Goal: Information Seeking & Learning: Learn about a topic

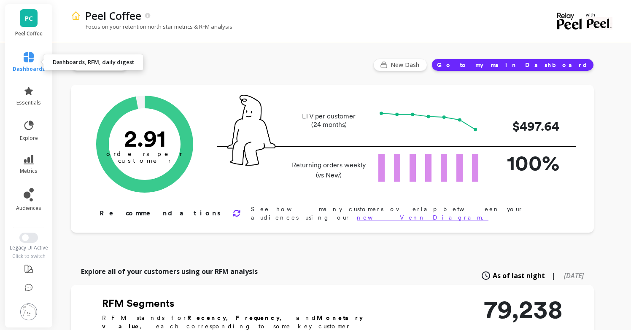
click at [29, 54] on icon at bounding box center [29, 57] width 10 height 10
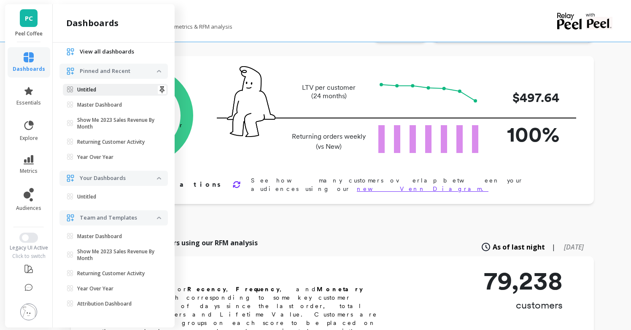
scroll to position [45, 0]
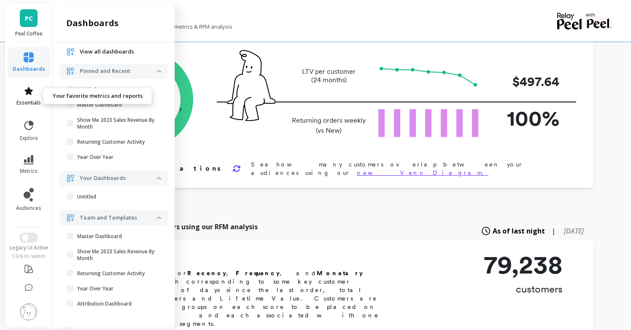
click at [34, 94] on link "essentials" at bounding box center [29, 96] width 32 height 20
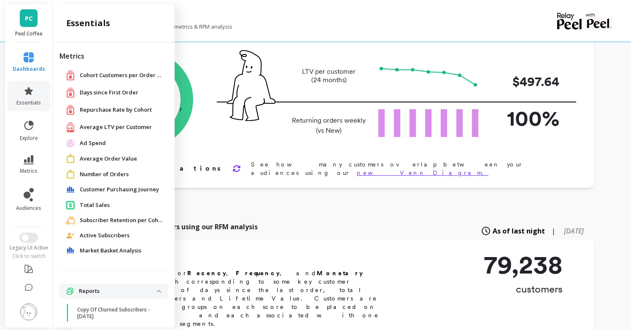
scroll to position [71, 0]
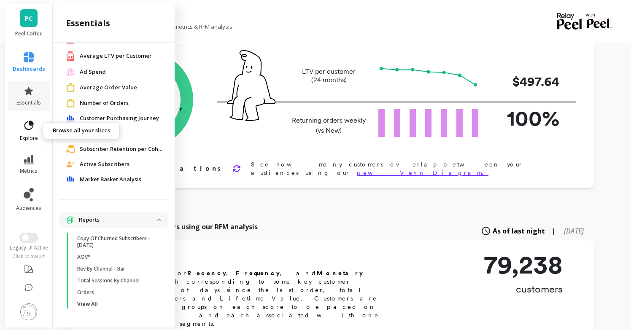
click at [31, 126] on icon at bounding box center [29, 126] width 12 height 12
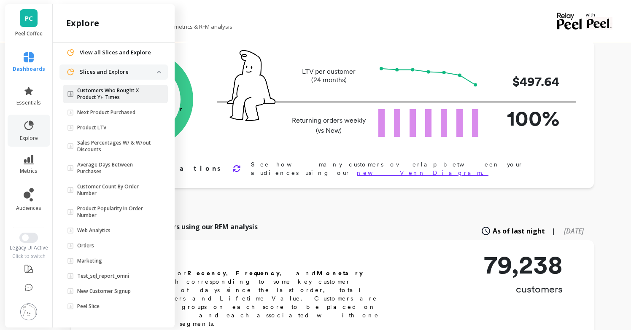
scroll to position [30, 0]
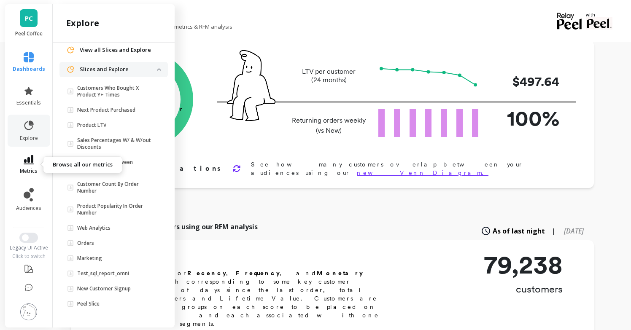
click at [32, 156] on icon at bounding box center [29, 159] width 10 height 9
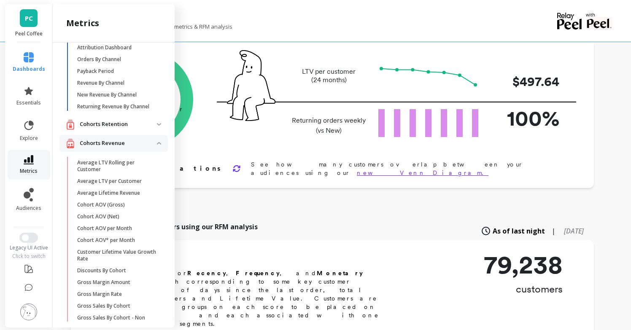
scroll to position [0, 0]
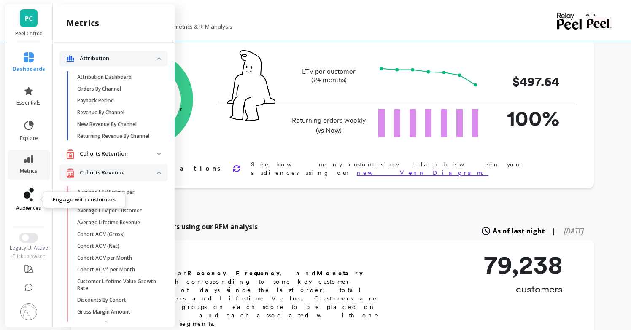
click at [30, 192] on icon at bounding box center [31, 190] width 5 height 5
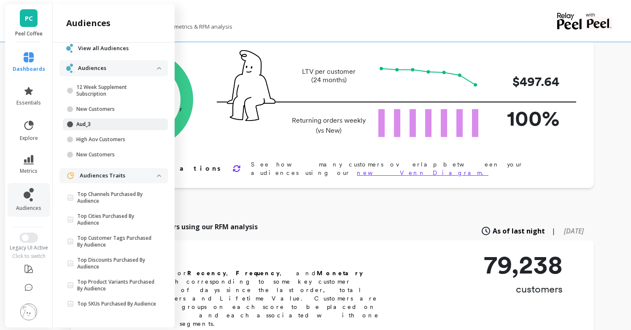
scroll to position [38, 0]
click at [157, 175] on img at bounding box center [159, 176] width 4 height 3
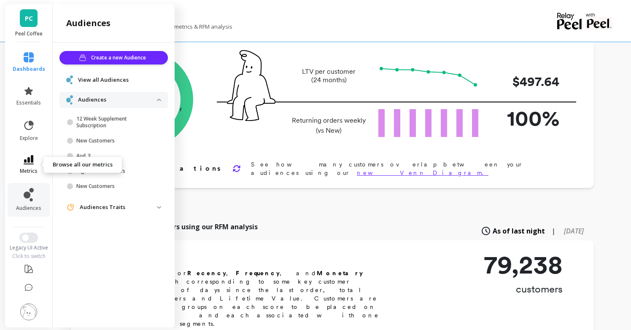
click at [33, 159] on icon at bounding box center [29, 159] width 10 height 9
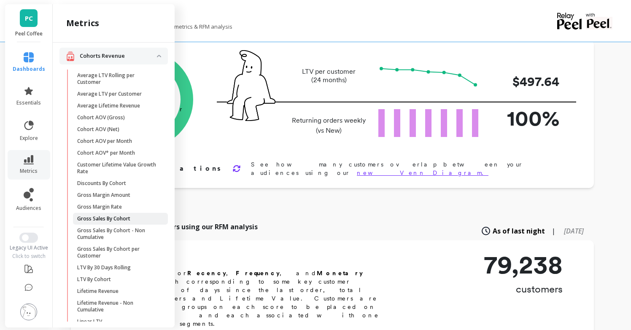
scroll to position [113, 0]
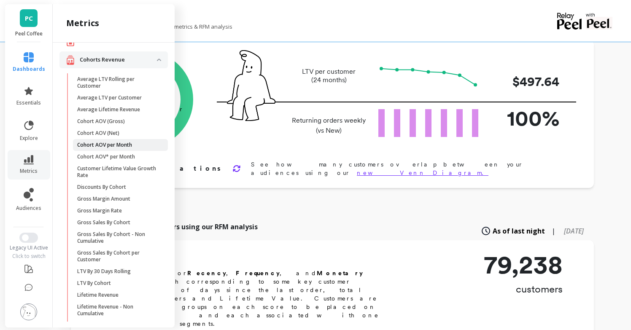
click at [112, 145] on p "Cohort AOV per Month" at bounding box center [104, 145] width 55 height 7
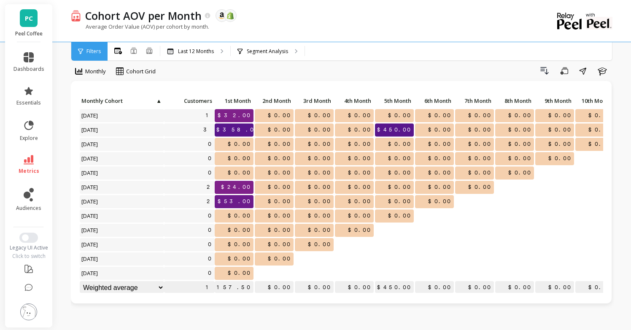
scroll to position [10, 0]
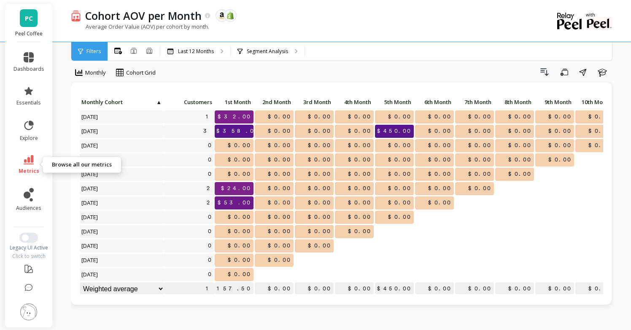
click at [30, 168] on span "metrics" at bounding box center [29, 171] width 21 height 7
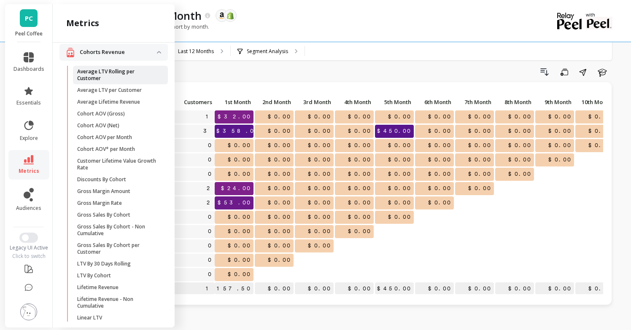
scroll to position [125, 0]
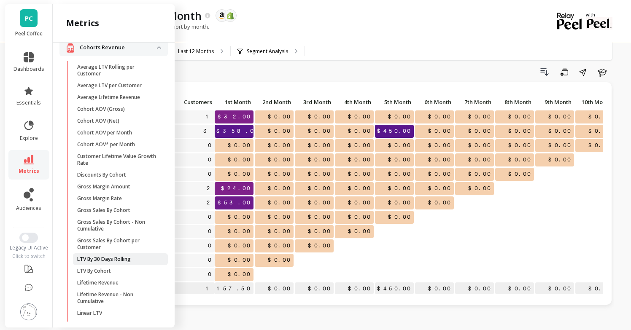
click at [100, 256] on p "LTV By 30 Days Rolling" at bounding box center [104, 259] width 54 height 7
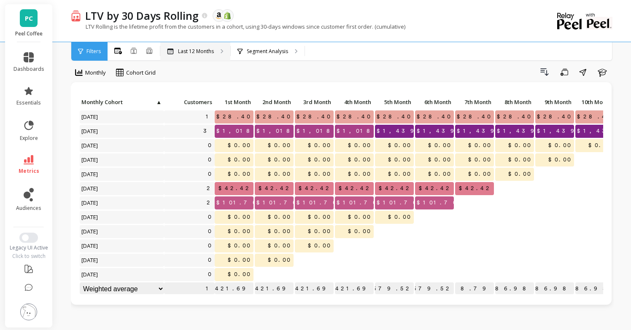
click at [220, 58] on div "Last 12 Months" at bounding box center [195, 51] width 70 height 19
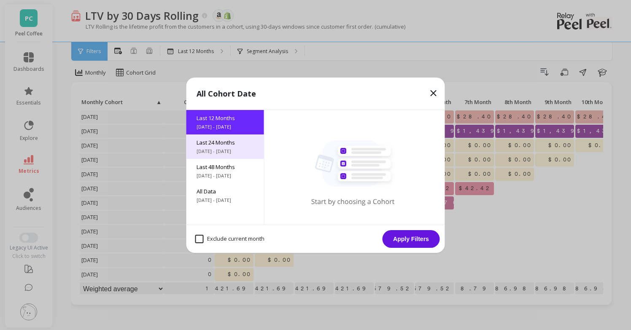
click at [228, 146] on div "Last 24 Months [DATE] - [DATE]" at bounding box center [225, 146] width 78 height 24
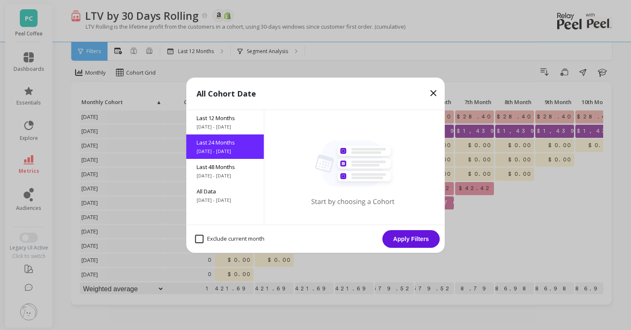
click at [427, 94] on div "All Cohort Date" at bounding box center [315, 94] width 258 height 32
click at [434, 91] on icon at bounding box center [433, 93] width 5 height 5
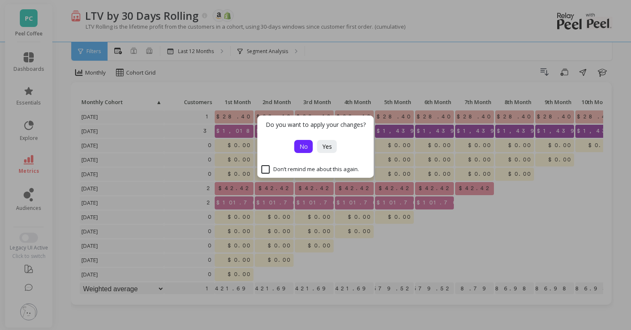
click at [298, 148] on button "No" at bounding box center [303, 146] width 19 height 13
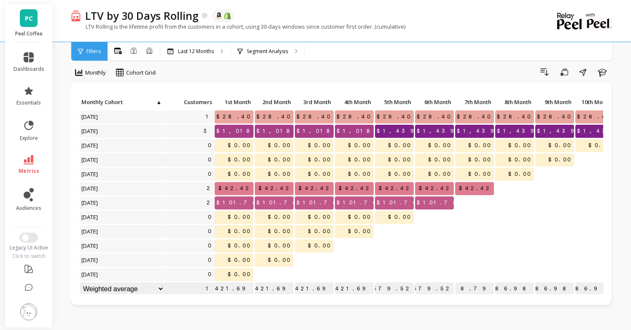
click at [323, 140] on span "$0.00" at bounding box center [319, 145] width 27 height 13
click at [317, 133] on span "$1,018.95" at bounding box center [326, 131] width 62 height 13
click at [202, 129] on div "Click to create an audience 3" at bounding box center [189, 131] width 51 height 13
click at [36, 60] on link "dashboards" at bounding box center [28, 62] width 31 height 20
click at [185, 71] on div "Drill Down Save Share Learn" at bounding box center [387, 71] width 452 height 13
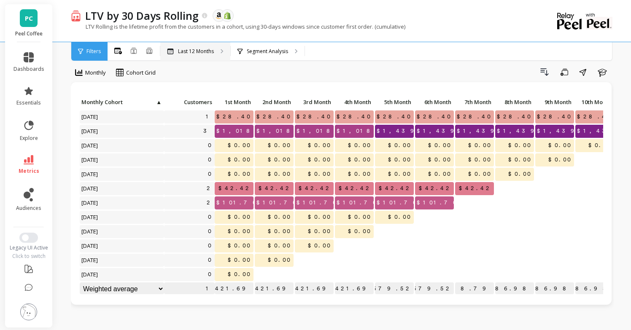
click at [222, 51] on icon at bounding box center [222, 51] width 2 height 4
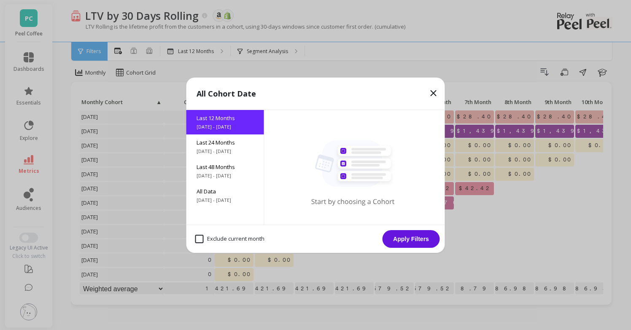
click at [432, 90] on icon at bounding box center [433, 93] width 10 height 10
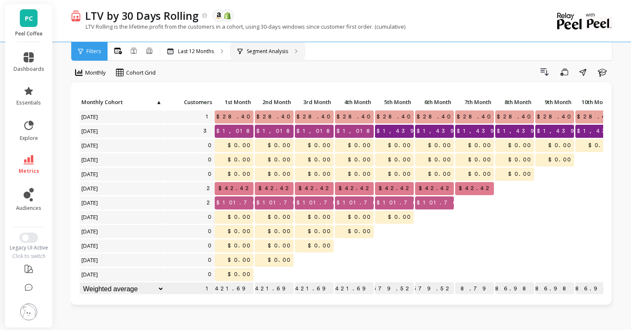
click at [300, 50] on div "Segment Analysis" at bounding box center [268, 51] width 74 height 19
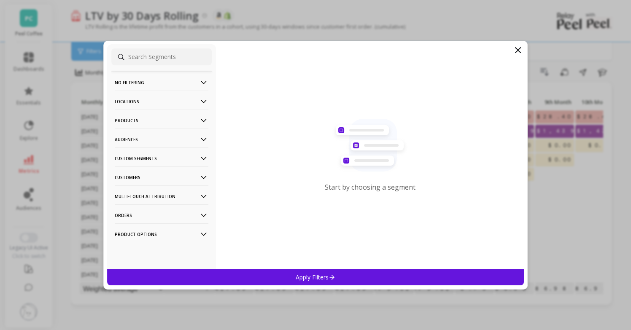
click at [207, 134] on p "Audiences" at bounding box center [162, 140] width 94 height 22
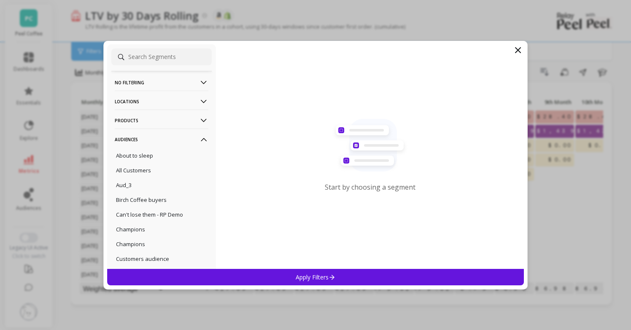
click at [200, 121] on icon at bounding box center [203, 120] width 9 height 9
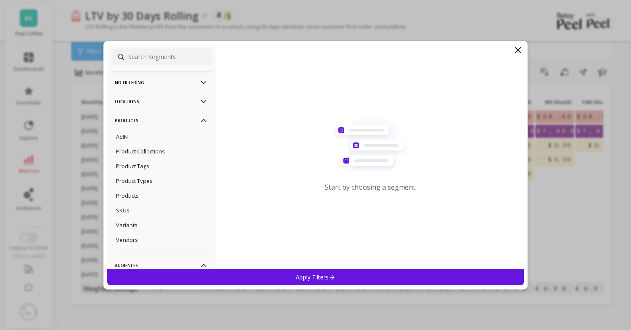
click at [132, 204] on ul "ASIN Product Collections Product Tags Product Types Products SKUs Variants Vend…" at bounding box center [161, 188] width 100 height 119
click at [136, 197] on p "Products" at bounding box center [127, 196] width 23 height 8
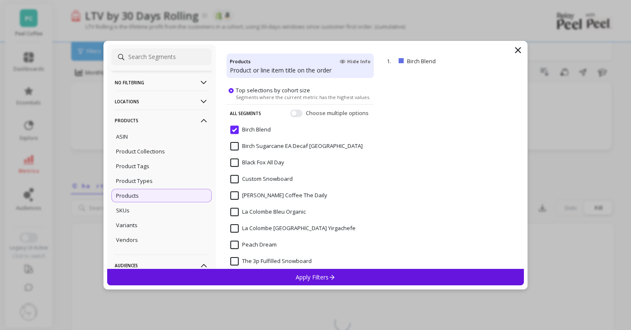
scroll to position [23, 0]
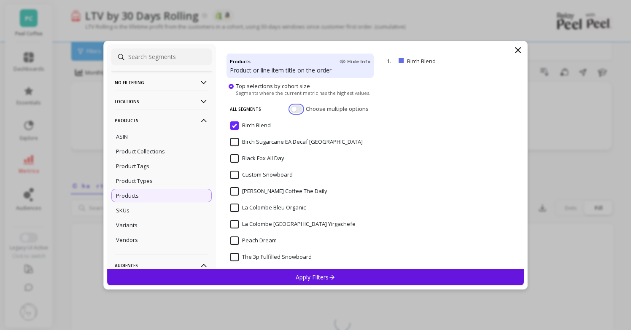
click at [295, 107] on button "button" at bounding box center [296, 109] width 12 height 8
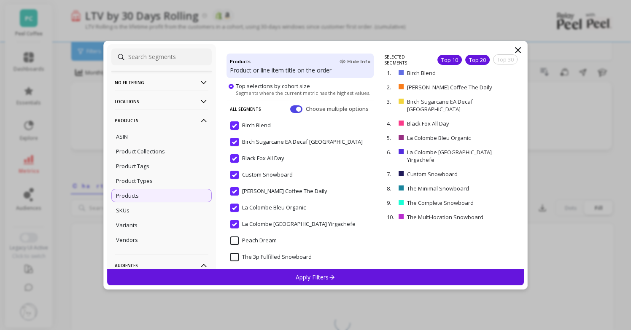
click at [474, 59] on div "Top 20" at bounding box center [477, 60] width 24 height 10
click at [455, 59] on div "Top 10" at bounding box center [449, 60] width 24 height 10
click at [292, 275] on div "Apply Filters" at bounding box center [315, 277] width 417 height 16
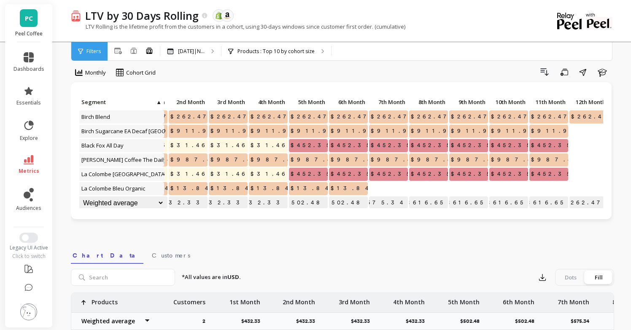
scroll to position [0, 92]
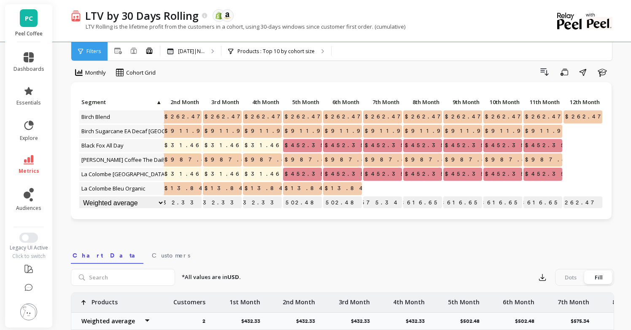
click at [33, 15] on link "PC" at bounding box center [29, 18] width 18 height 18
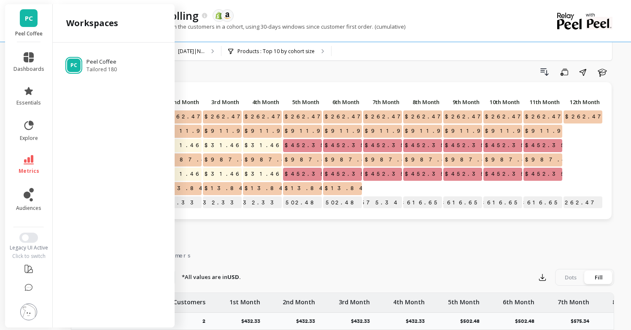
click at [250, 72] on div "Drill Down Save Share Learn" at bounding box center [387, 71] width 452 height 13
